Goal: Check status: Check status

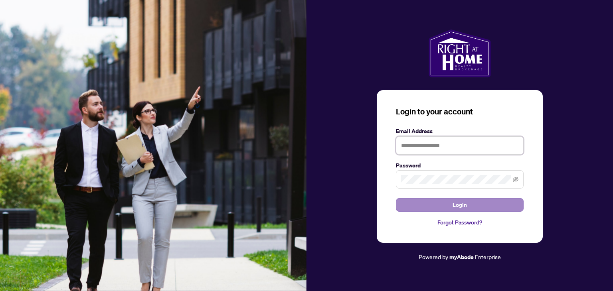
type input "**********"
click at [449, 206] on button "Login" at bounding box center [460, 205] width 128 height 14
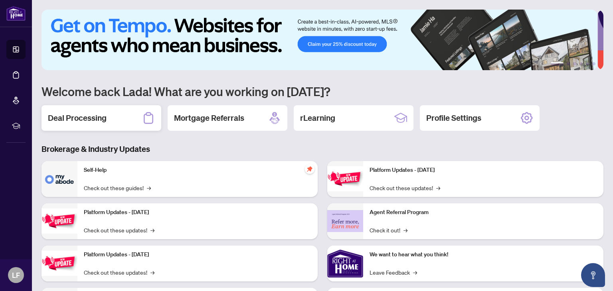
click at [89, 118] on h2 "Deal Processing" at bounding box center [77, 118] width 59 height 11
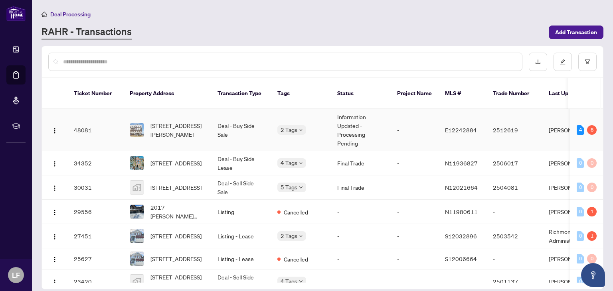
click at [338, 115] on td "Information Updated - Processing Pending" at bounding box center [361, 130] width 60 height 42
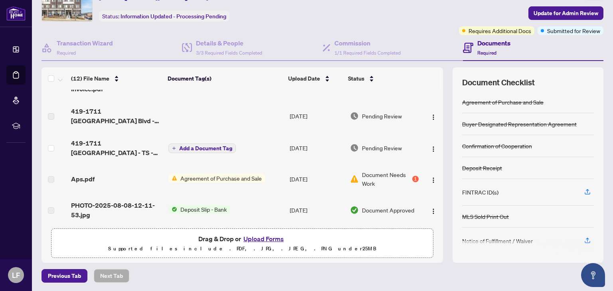
scroll to position [73, 0]
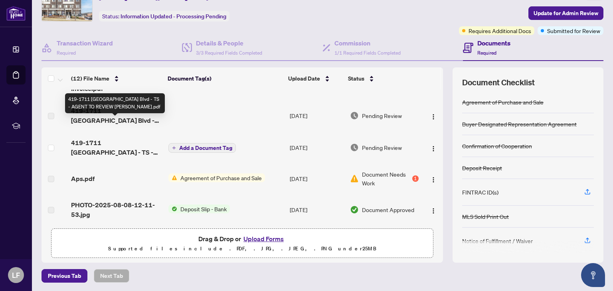
click at [118, 125] on span "419-1711 [GEOGRAPHIC_DATA] Blvd - TS - AGENT TO REVIEW [PERSON_NAME].pdf" at bounding box center [116, 115] width 91 height 19
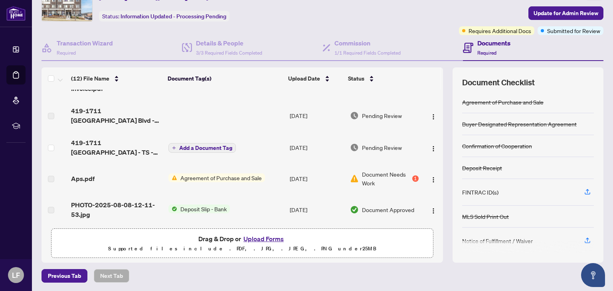
click at [372, 152] on span "Pending Review" at bounding box center [382, 147] width 40 height 9
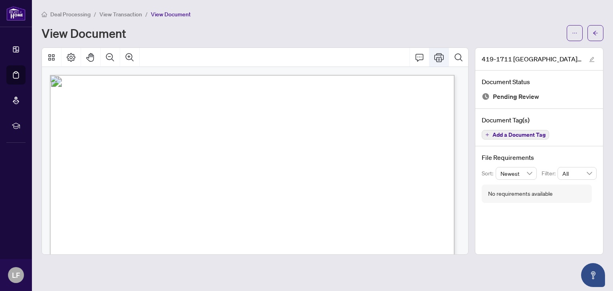
click at [438, 57] on icon "Print" at bounding box center [439, 58] width 10 height 10
